Goal: Task Accomplishment & Management: Manage account settings

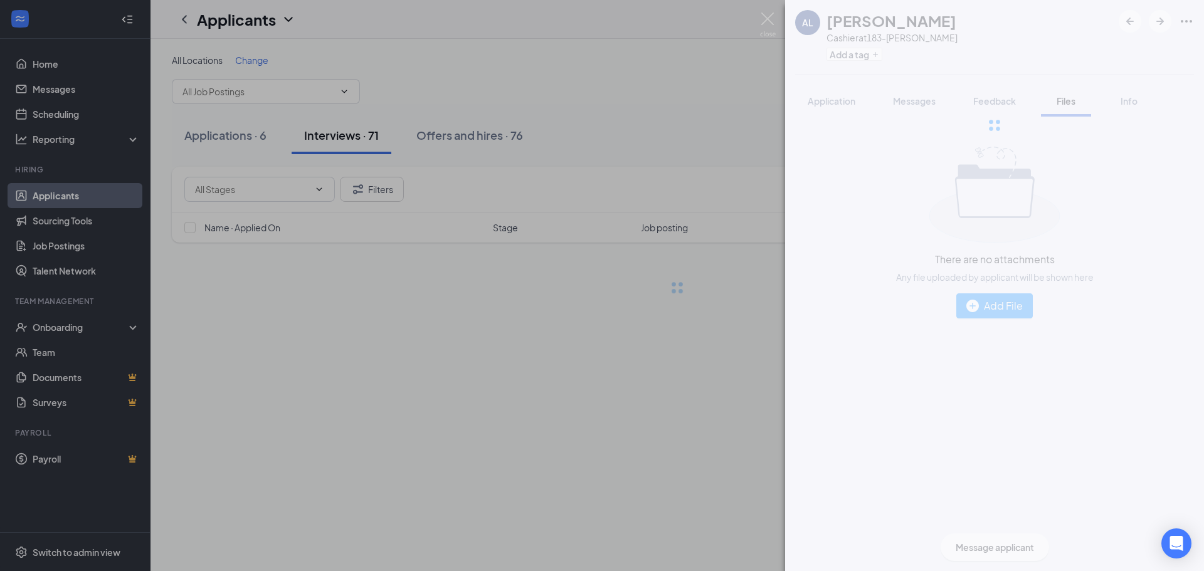
click at [587, 53] on div "[PERSON_NAME] Cashier at 183-Marlton Add a tag Application Messages Feedback Fi…" at bounding box center [602, 285] width 1204 height 571
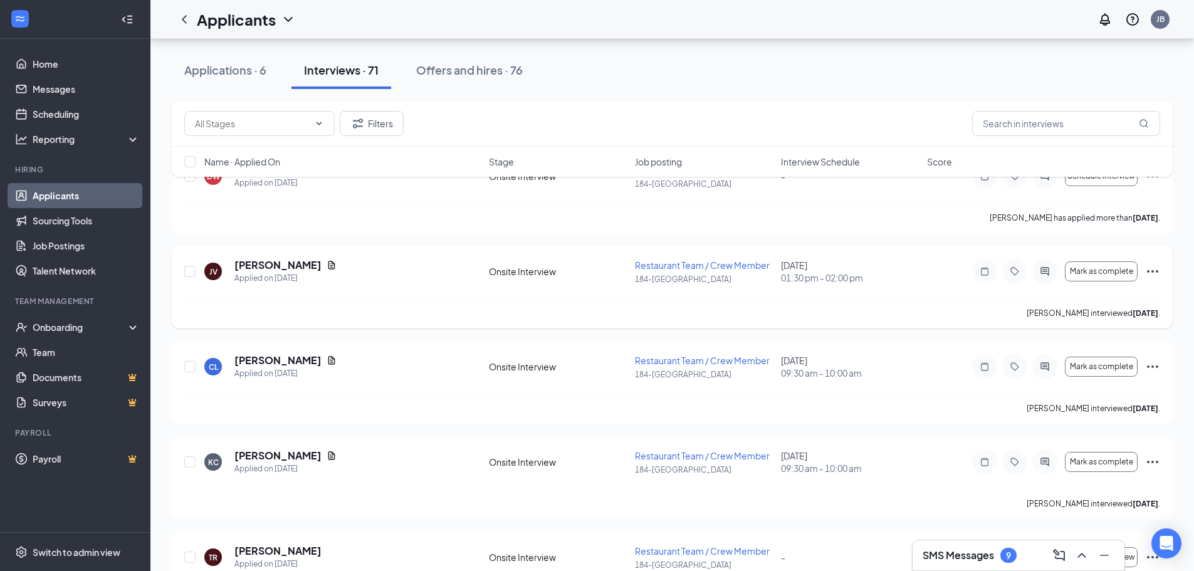
scroll to position [1567, 0]
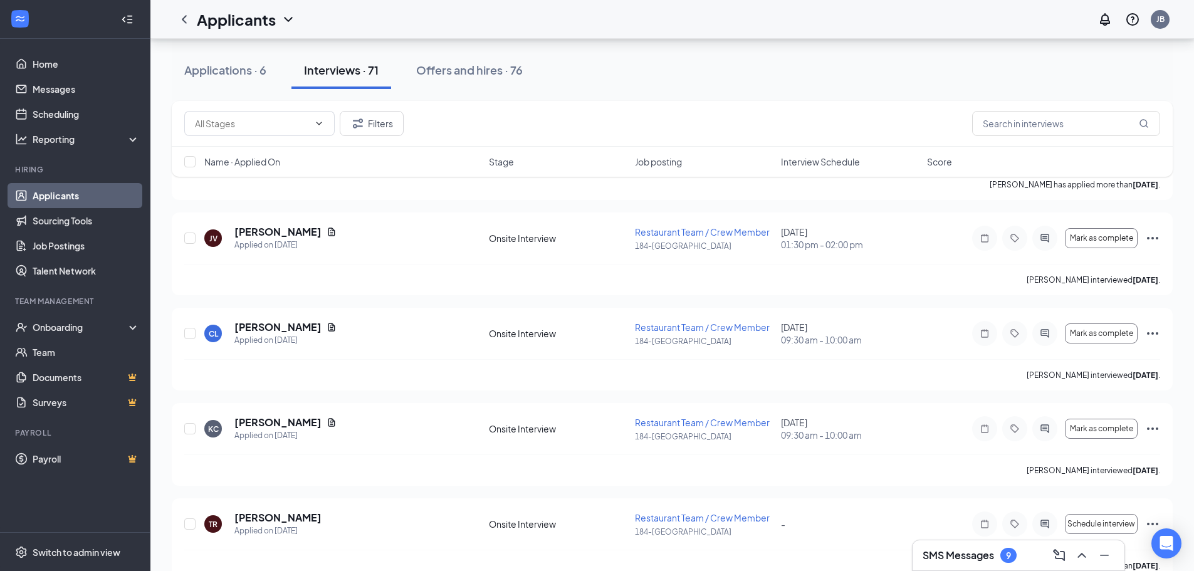
click at [663, 164] on span "Job posting" at bounding box center [658, 161] width 47 height 13
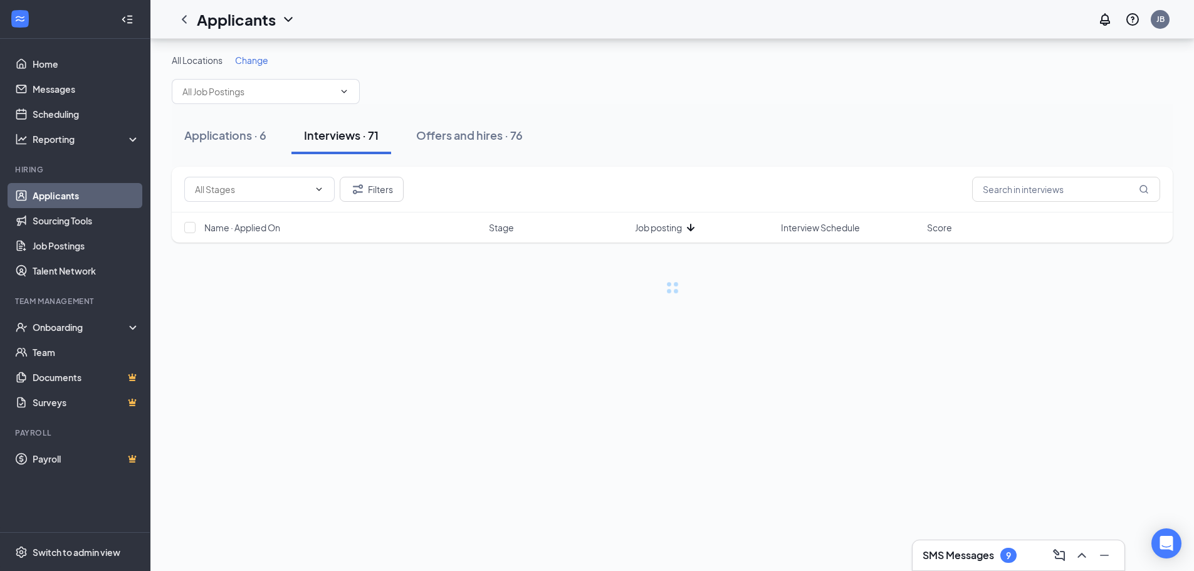
scroll to position [0, 0]
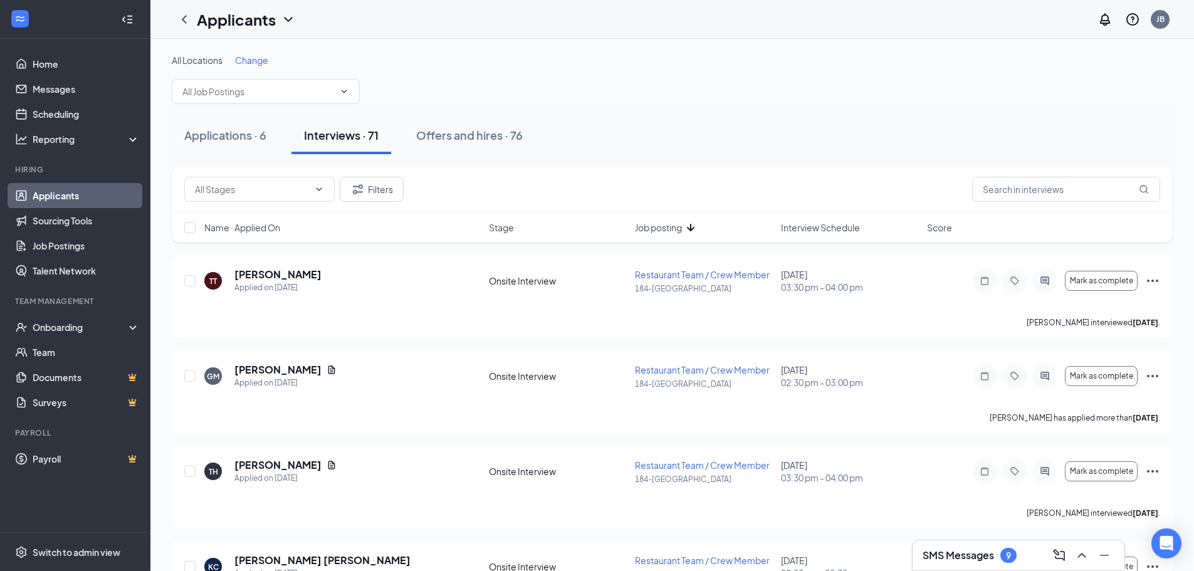
click at [675, 231] on span "Job posting" at bounding box center [658, 227] width 47 height 13
click at [270, 82] on span at bounding box center [266, 91] width 188 height 25
click at [284, 87] on input "text" at bounding box center [258, 92] width 152 height 14
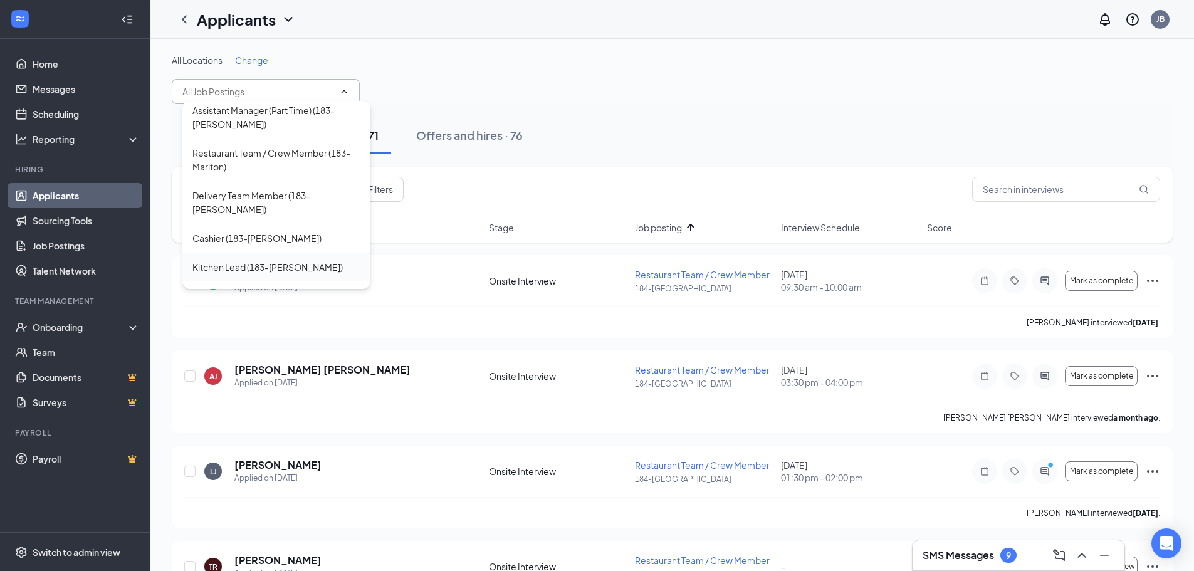
scroll to position [125, 0]
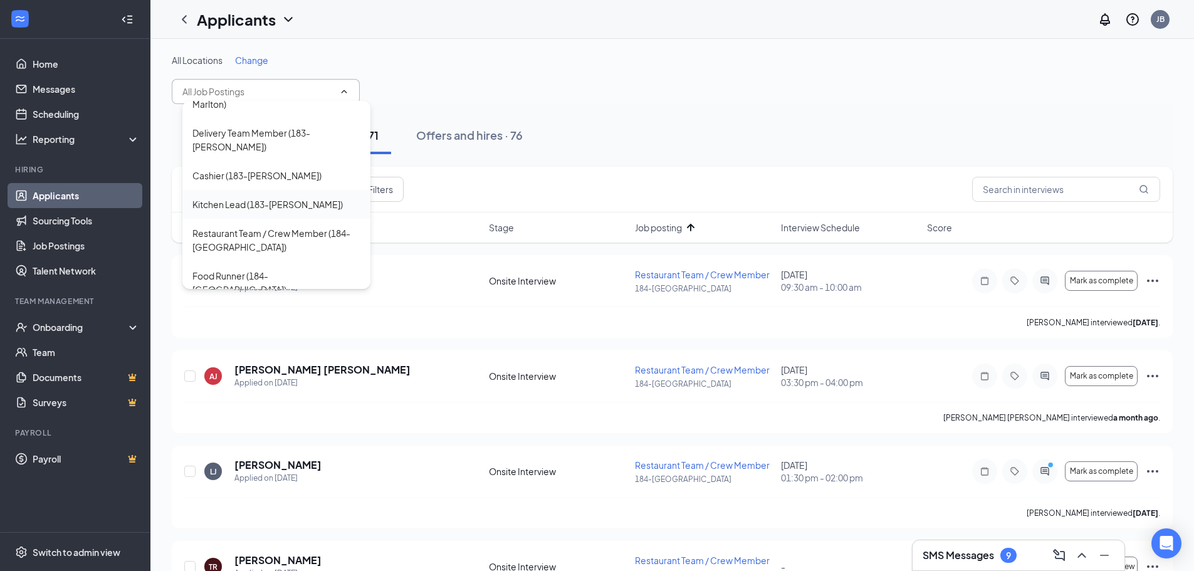
click at [280, 197] on div "Kitchen Lead (183-[PERSON_NAME])" at bounding box center [267, 204] width 150 height 14
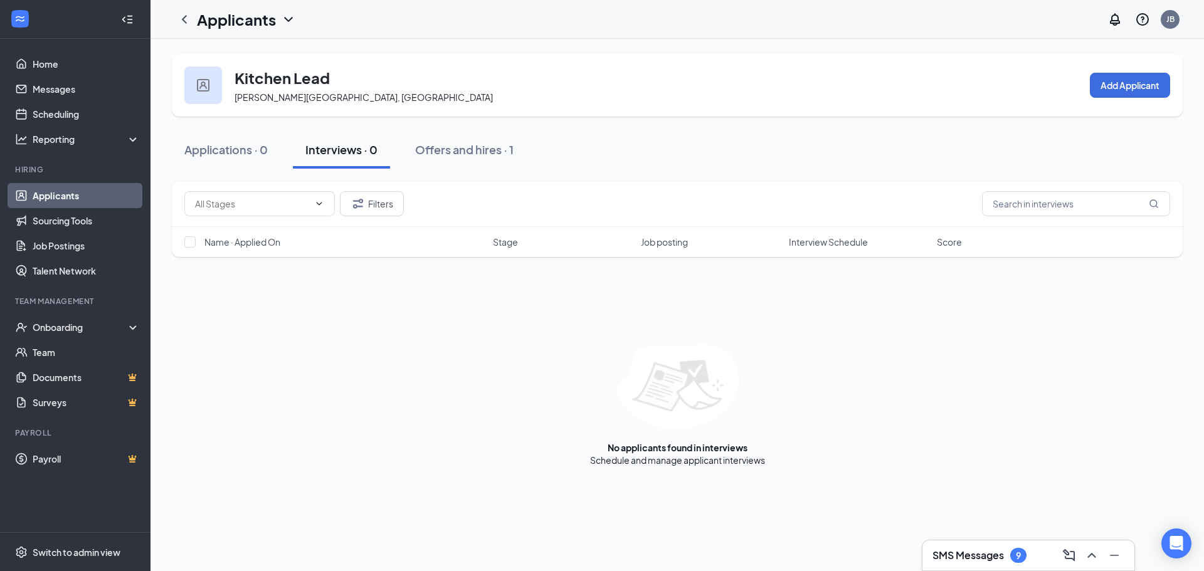
click at [649, 113] on div "Kitchen Lead [GEOGRAPHIC_DATA], [GEOGRAPHIC_DATA] Add Applicant" at bounding box center [677, 85] width 1011 height 63
click at [239, 32] on div "Applicants JB" at bounding box center [676, 19] width 1053 height 39
click at [281, 22] on icon "ChevronDown" at bounding box center [288, 19] width 15 height 15
click at [286, 20] on icon "ChevronDown" at bounding box center [288, 19] width 15 height 15
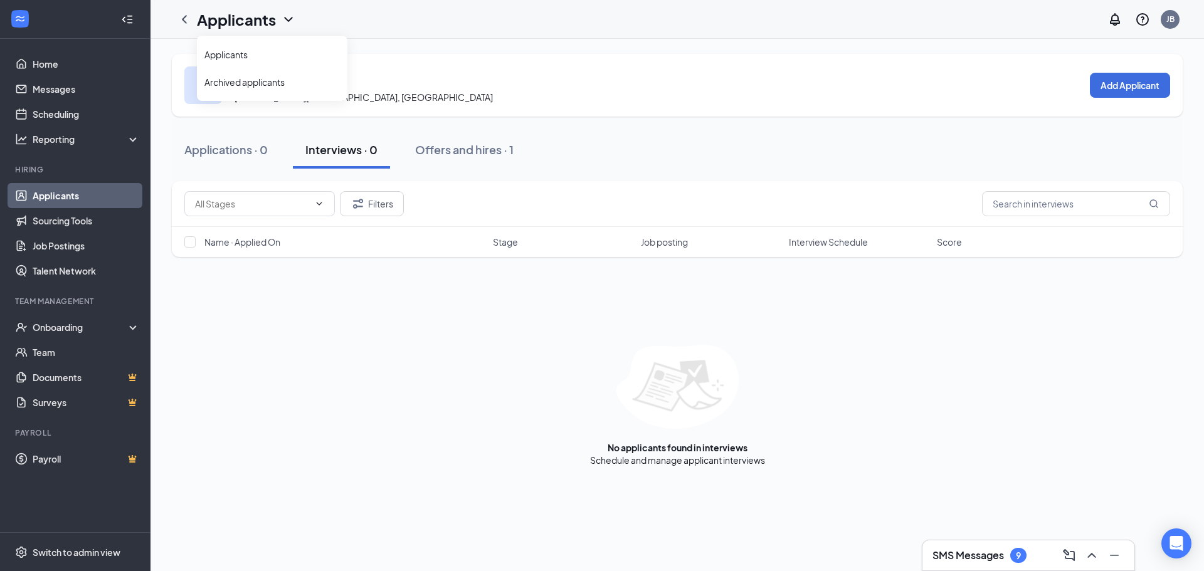
click at [286, 20] on icon "ChevronDown" at bounding box center [288, 19] width 15 height 15
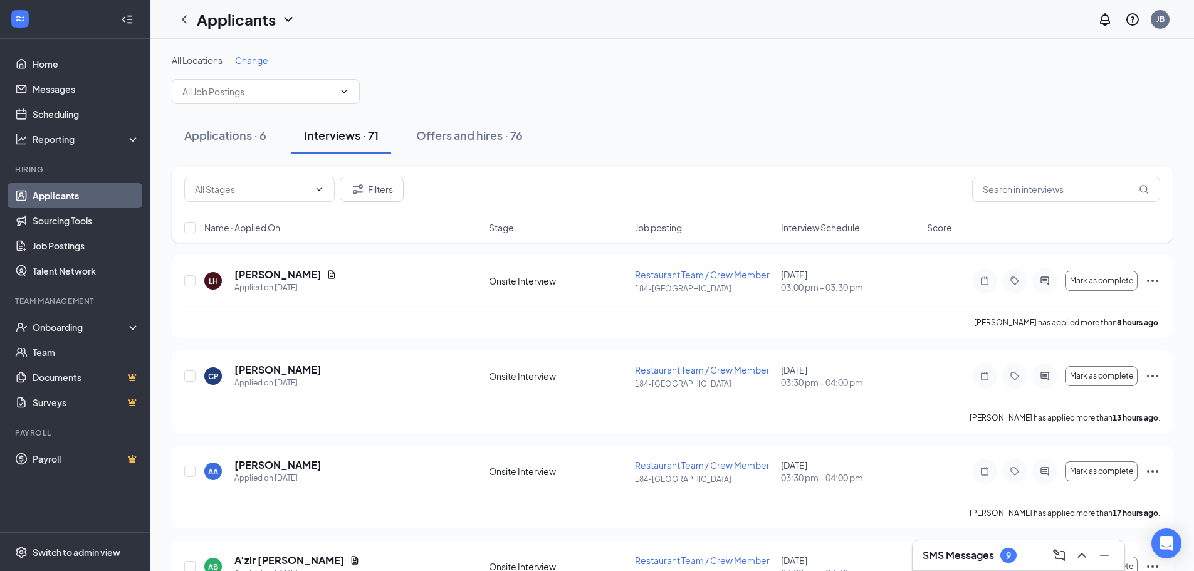
click at [265, 23] on h1 "Applicants" at bounding box center [236, 19] width 79 height 21
click at [330, 32] on div "Applicants Archived applicants" at bounding box center [272, 66] width 150 height 69
click at [482, 80] on div "All Locations Change" at bounding box center [672, 79] width 1001 height 50
click at [307, 91] on input "text" at bounding box center [258, 92] width 152 height 14
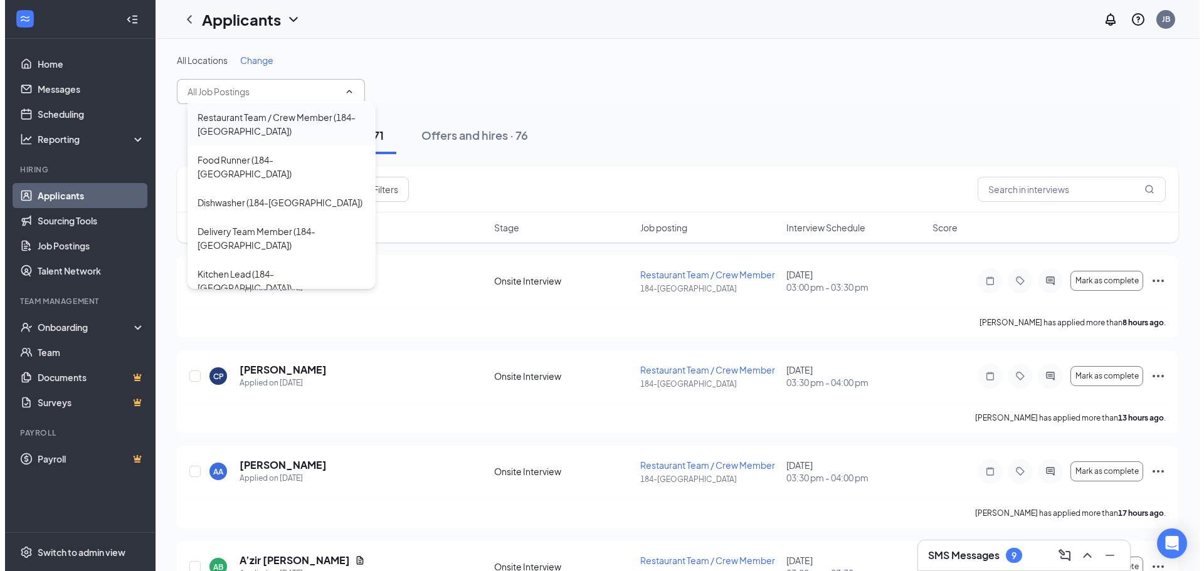
scroll to position [242, 0]
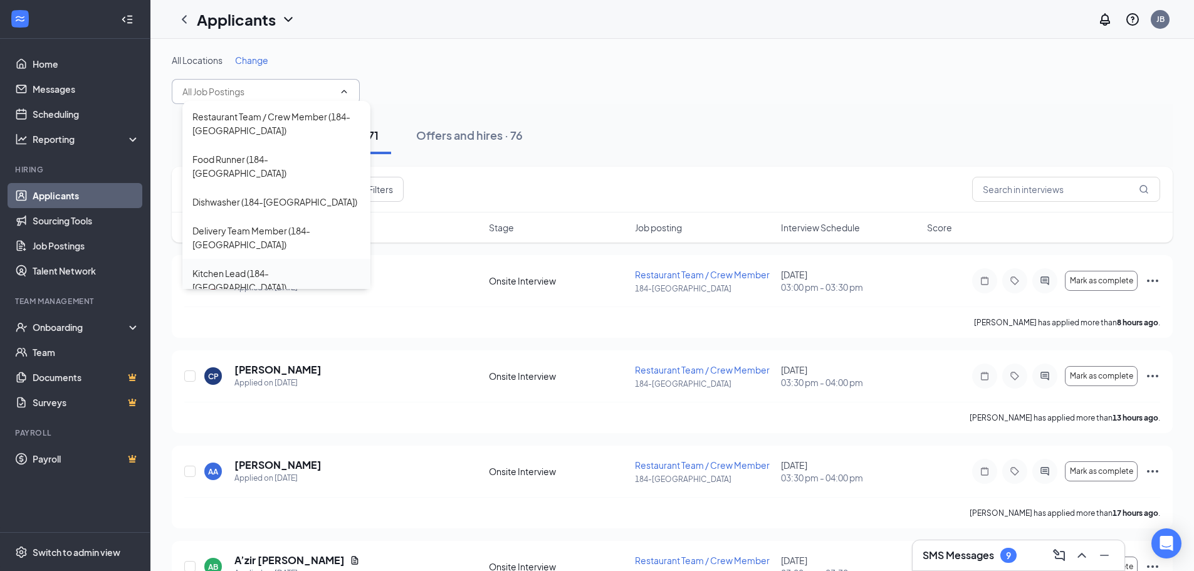
click at [283, 266] on div "Kitchen Lead (184-[GEOGRAPHIC_DATA])" at bounding box center [276, 280] width 168 height 28
